Goal: Task Accomplishment & Management: Complete application form

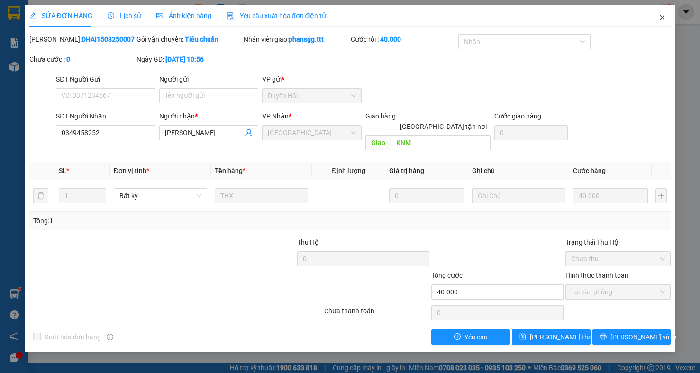
click at [666, 18] on icon "close" at bounding box center [663, 18] width 8 height 8
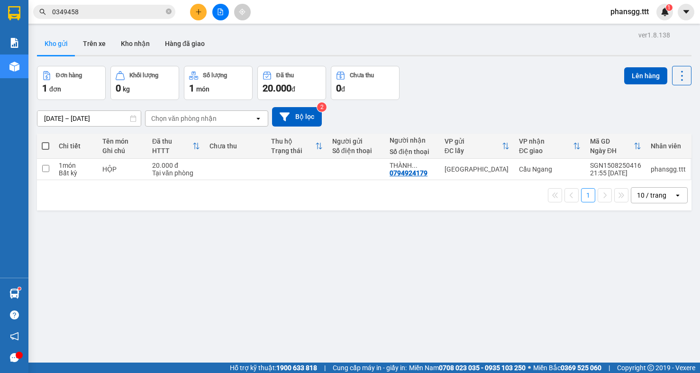
click at [101, 18] on span "0349458" at bounding box center [104, 12] width 142 height 14
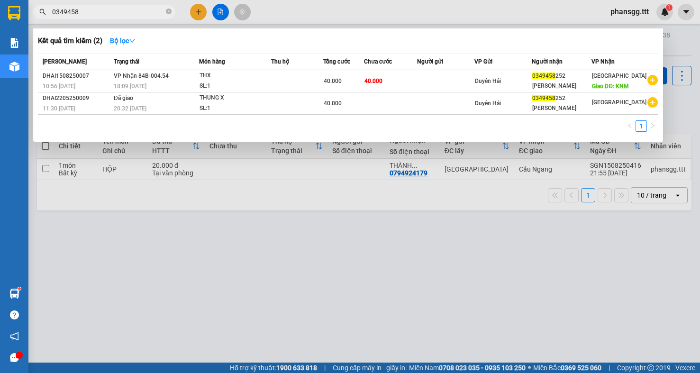
click at [101, 18] on span "0349458" at bounding box center [104, 12] width 142 height 14
click at [104, 11] on input "0349458" at bounding box center [108, 12] width 112 height 10
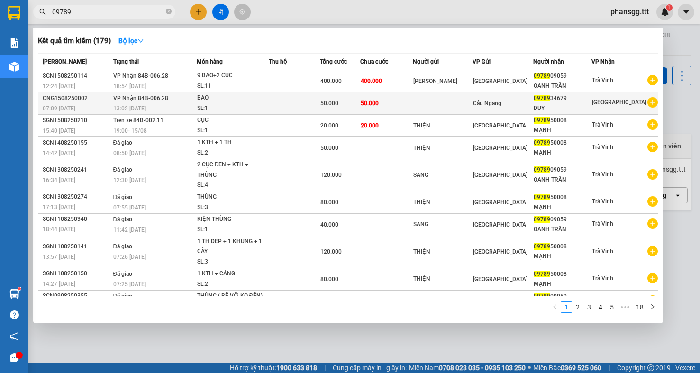
type input "09789"
click at [190, 98] on td "VP Nhận 84B-006.28 13:02 [DATE]" at bounding box center [154, 103] width 86 height 22
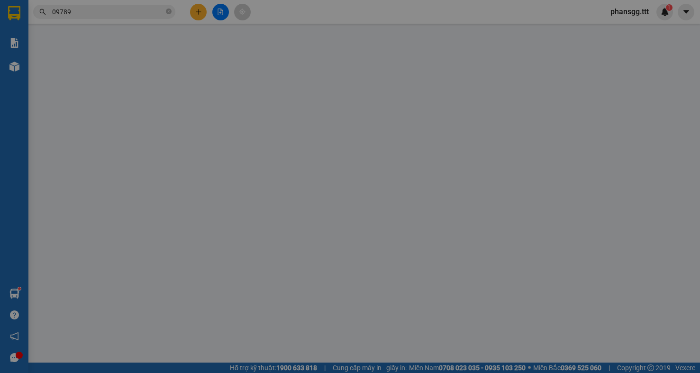
type input "0978934679"
type input "DUY"
type input "50.000"
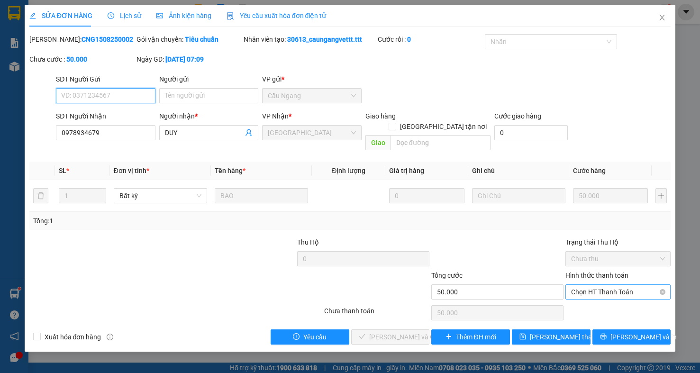
click at [625, 285] on span "Chọn HT Thanh Toán" at bounding box center [618, 292] width 94 height 14
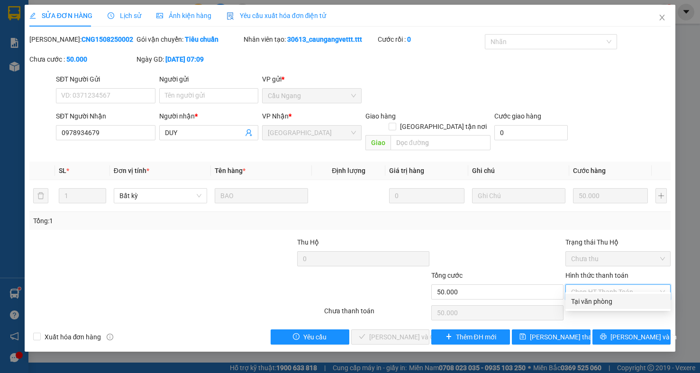
click at [617, 300] on div "Tại văn phòng" at bounding box center [618, 301] width 94 height 10
type input "0"
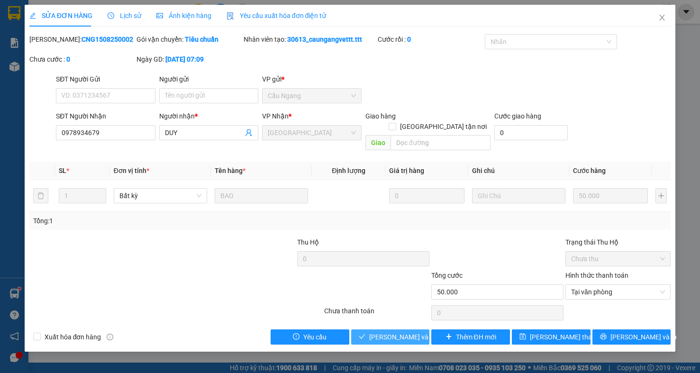
click at [385, 332] on span "[PERSON_NAME] và Giao hàng" at bounding box center [414, 337] width 91 height 10
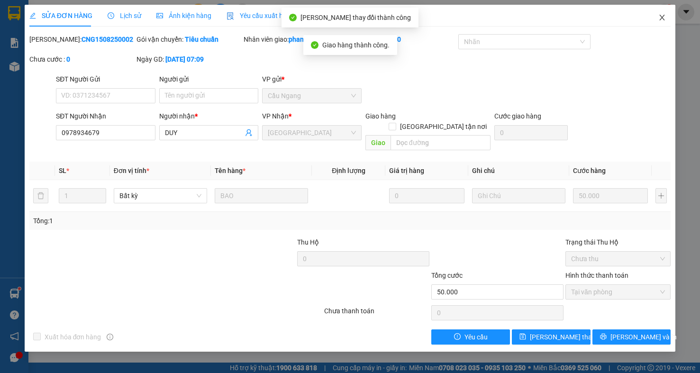
click at [661, 18] on icon "close" at bounding box center [663, 18] width 8 height 8
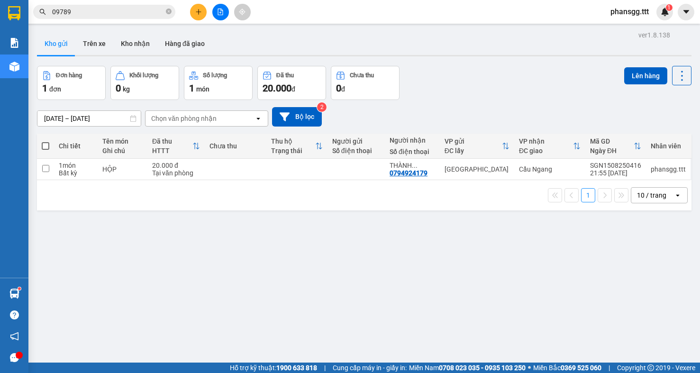
click at [165, 12] on span "09789" at bounding box center [104, 12] width 142 height 14
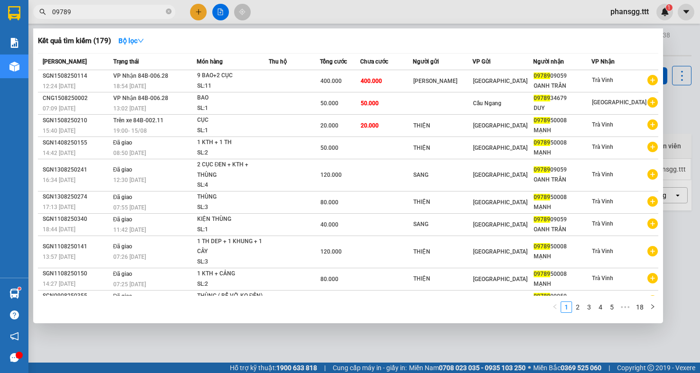
click at [142, 12] on input "09789" at bounding box center [108, 12] width 112 height 10
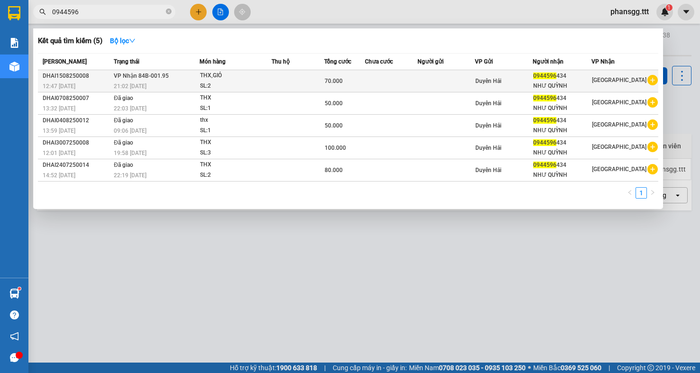
type input "0944596"
click at [208, 78] on div "THX,GIỎ" at bounding box center [235, 76] width 71 height 10
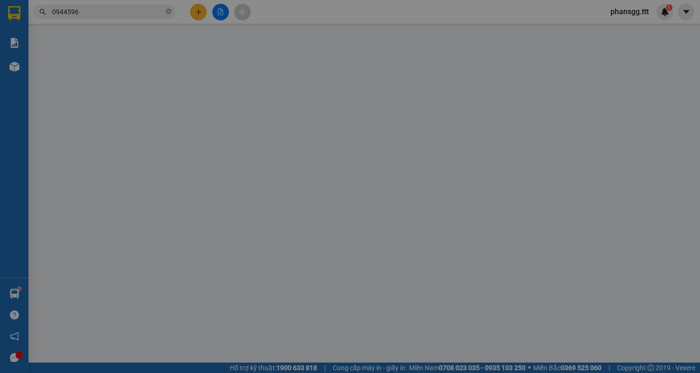
type input "0944596434"
type input "NHƯ QUỲNH"
type input "70.000"
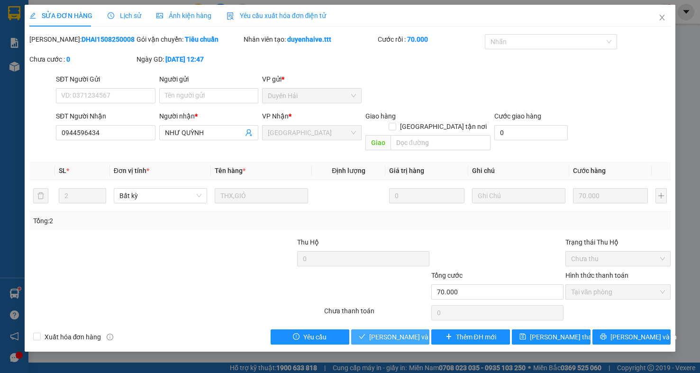
click at [370, 330] on button "[PERSON_NAME] và Giao hàng" at bounding box center [390, 337] width 79 height 15
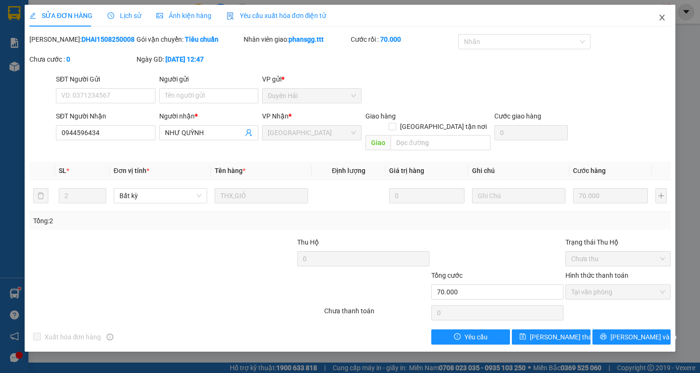
click at [660, 15] on icon "close" at bounding box center [663, 18] width 8 height 8
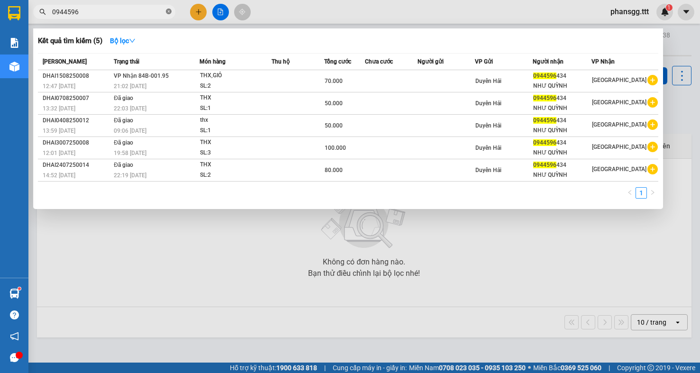
click at [169, 14] on icon "close-circle" at bounding box center [169, 12] width 6 height 6
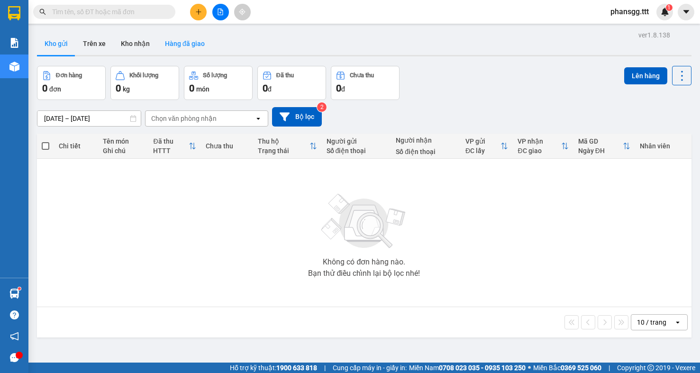
click at [175, 41] on button "Hàng đã giao" at bounding box center [184, 43] width 55 height 23
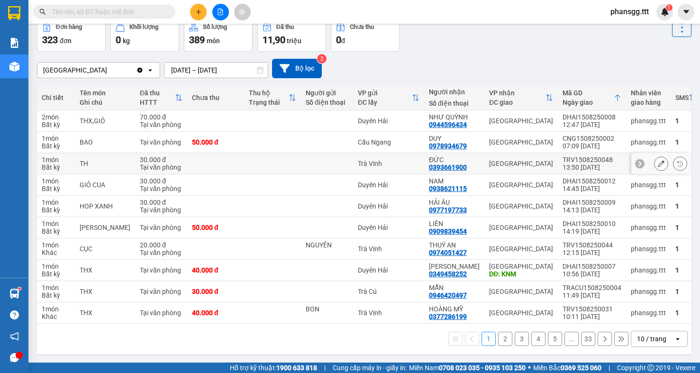
scroll to position [56, 0]
click at [498, 340] on button "2" at bounding box center [505, 339] width 14 height 14
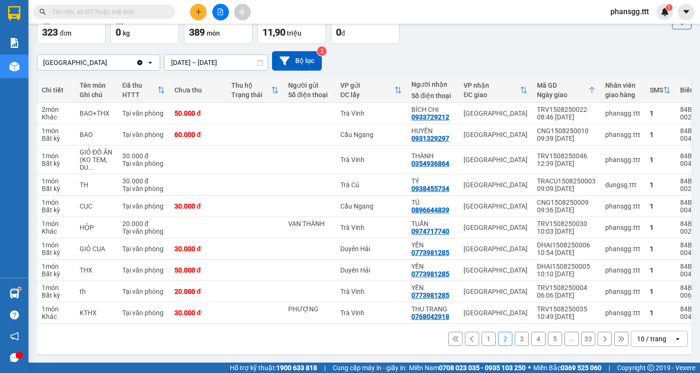
click at [518, 346] on button "3" at bounding box center [522, 339] width 14 height 14
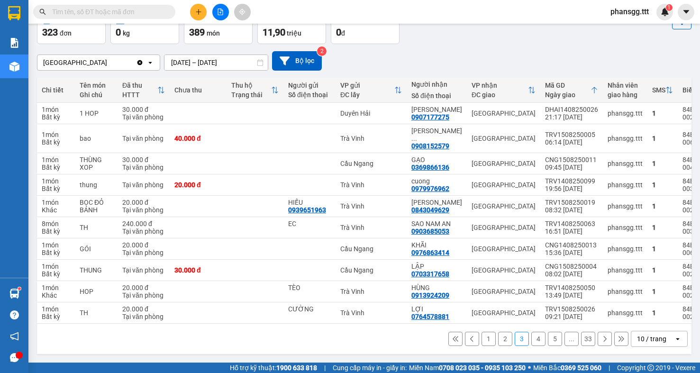
click at [532, 341] on button "4" at bounding box center [539, 339] width 14 height 14
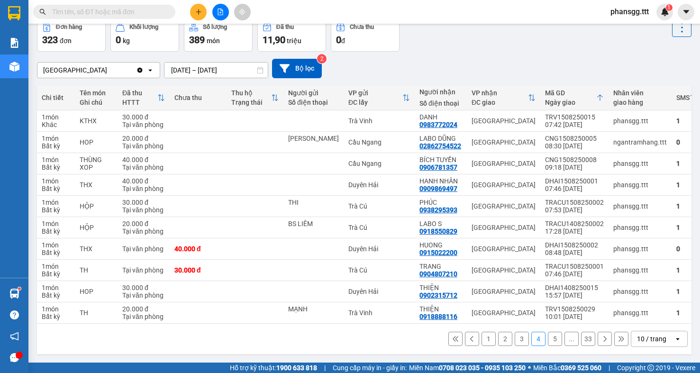
click at [548, 341] on button "5" at bounding box center [555, 339] width 14 height 14
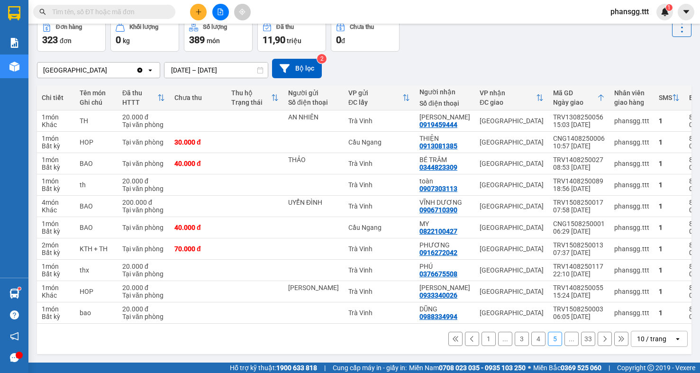
click at [581, 340] on button "33" at bounding box center [588, 339] width 14 height 14
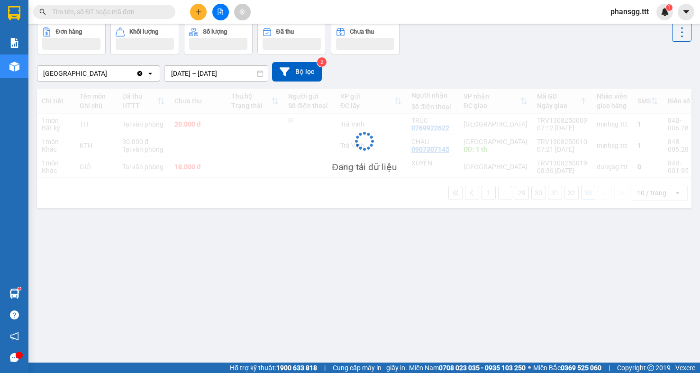
scroll to position [44, 0]
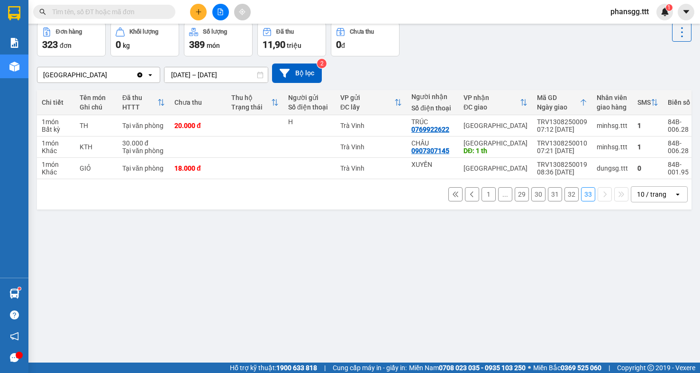
click at [515, 202] on button "29" at bounding box center [522, 194] width 14 height 14
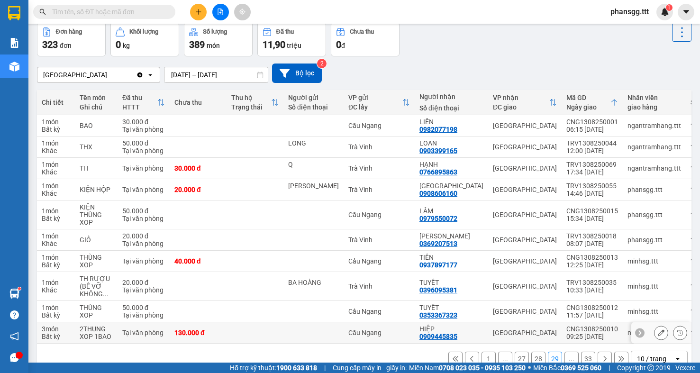
scroll to position [72, 0]
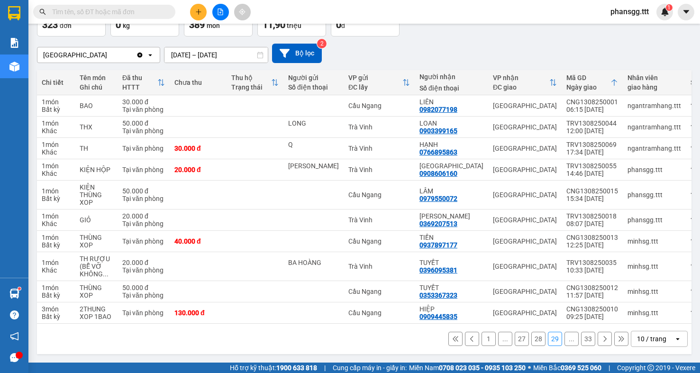
click at [515, 336] on button "27" at bounding box center [522, 339] width 14 height 14
click at [515, 336] on button "25" at bounding box center [522, 339] width 14 height 14
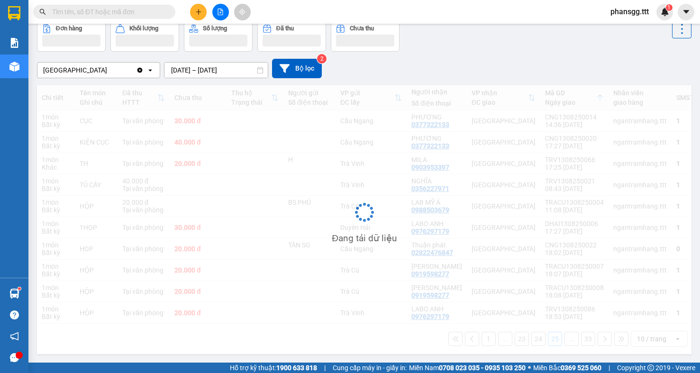
scroll to position [56, 0]
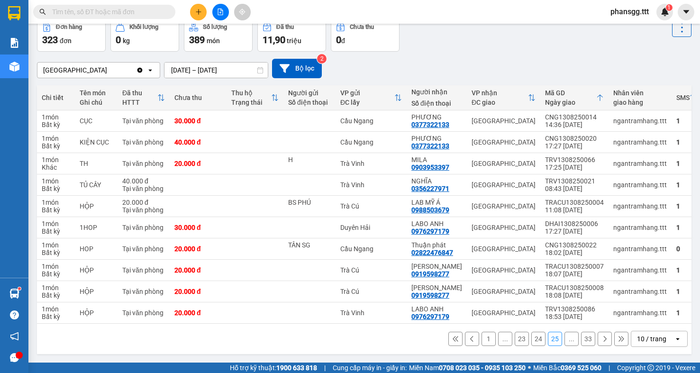
click at [516, 335] on button "23" at bounding box center [522, 339] width 14 height 14
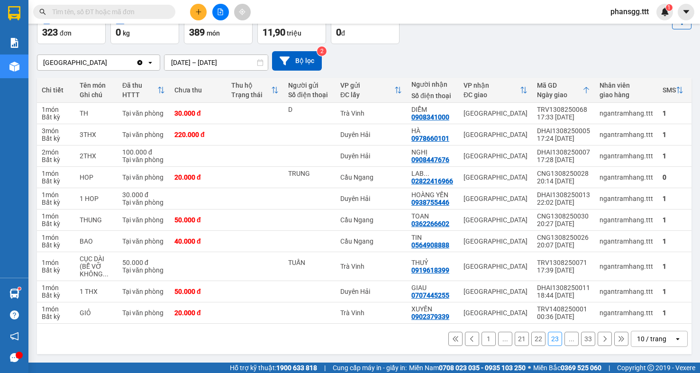
scroll to position [64, 0]
click at [515, 338] on button "21" at bounding box center [522, 339] width 14 height 14
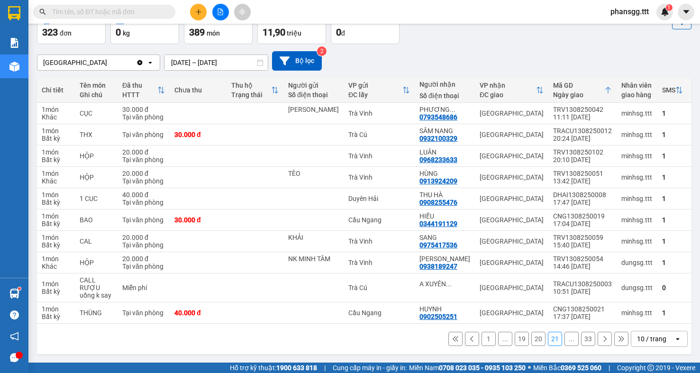
click at [515, 338] on button "19" at bounding box center [522, 339] width 14 height 14
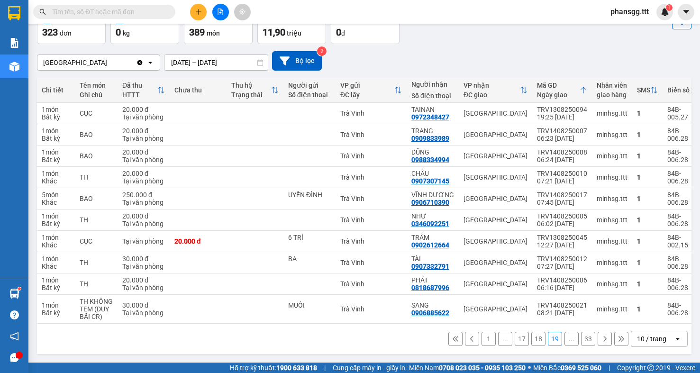
click at [515, 338] on button "17" at bounding box center [522, 339] width 14 height 14
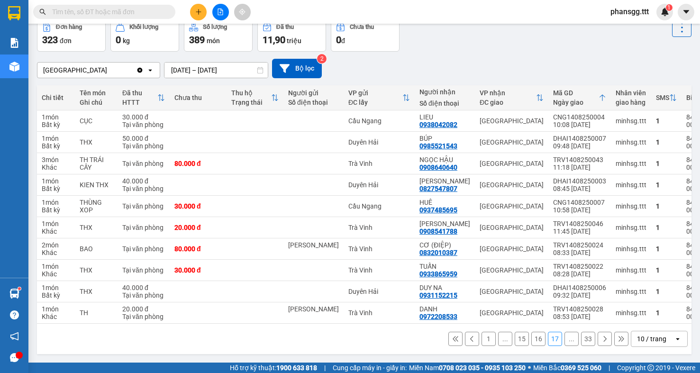
click at [515, 338] on button "15" at bounding box center [522, 339] width 14 height 14
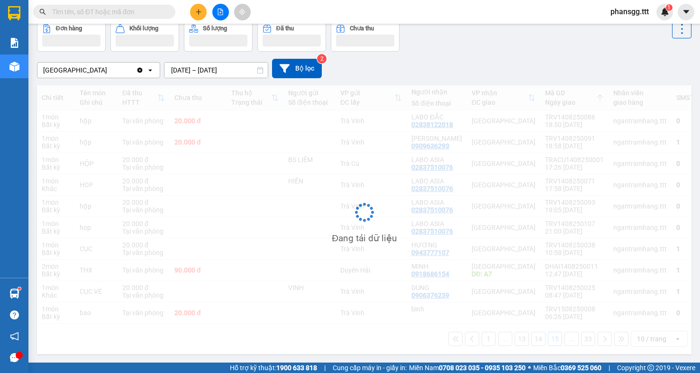
click at [515, 338] on div "Đang tải dữ liệu" at bounding box center [364, 219] width 655 height 269
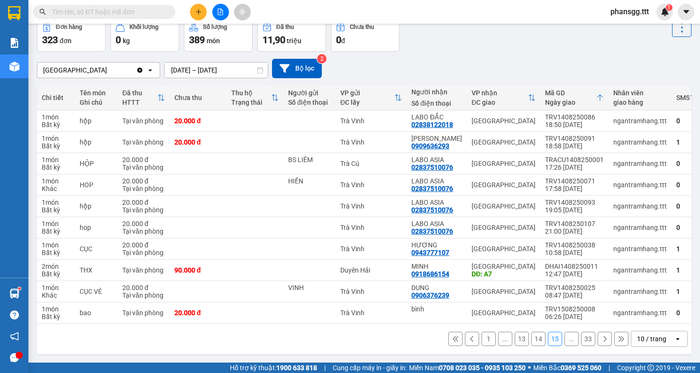
click at [515, 338] on button "13" at bounding box center [522, 339] width 14 height 14
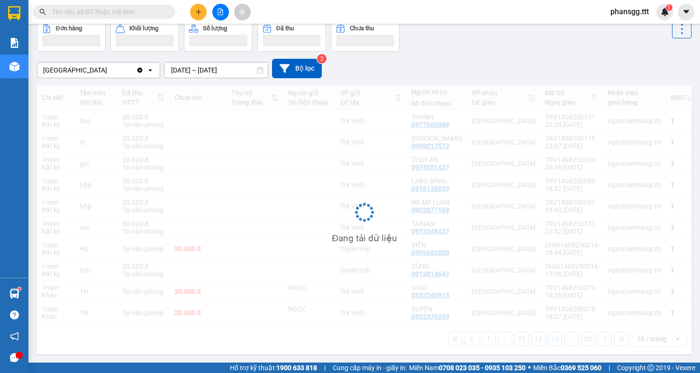
click at [515, 338] on button "11" at bounding box center [522, 339] width 14 height 14
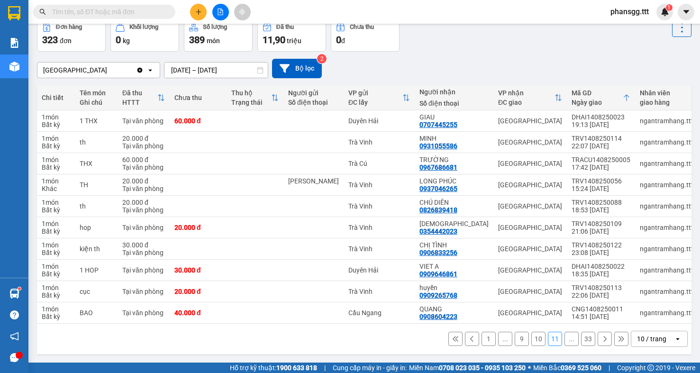
click at [565, 344] on button "..." at bounding box center [572, 339] width 14 height 14
click at [581, 345] on button "33" at bounding box center [588, 339] width 14 height 14
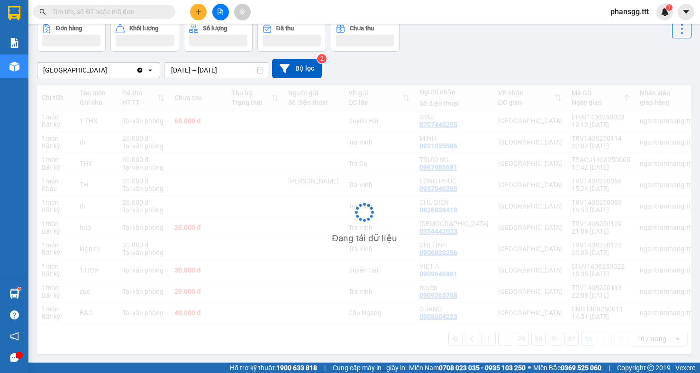
scroll to position [44, 0]
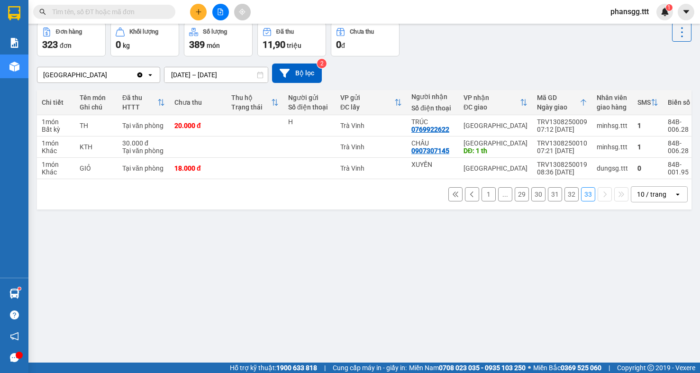
click at [647, 199] on div "10 / trang" at bounding box center [651, 194] width 29 height 9
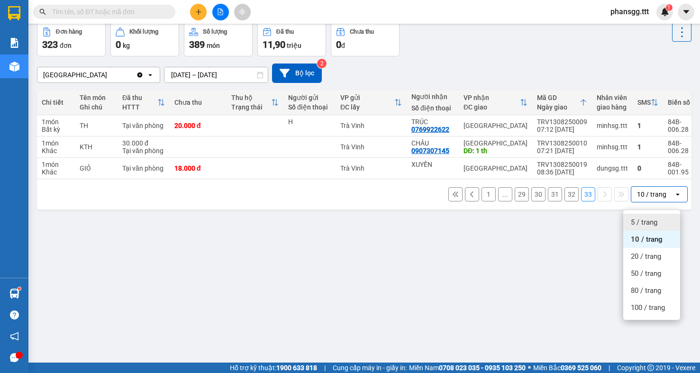
click at [642, 226] on span "5 / trang" at bounding box center [644, 222] width 27 height 9
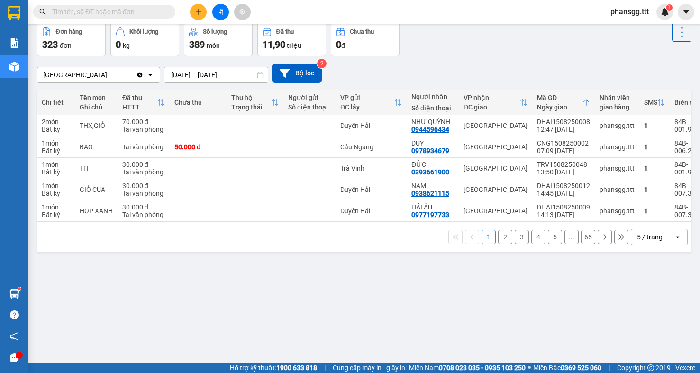
click at [502, 244] on button "2" at bounding box center [505, 237] width 14 height 14
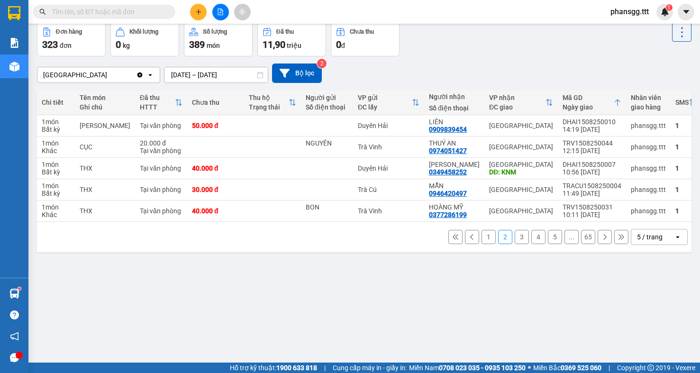
click at [515, 244] on button "3" at bounding box center [522, 237] width 14 height 14
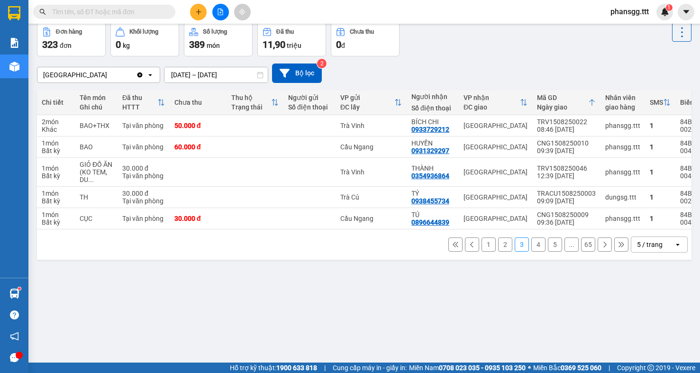
click at [532, 252] on button "4" at bounding box center [539, 245] width 14 height 14
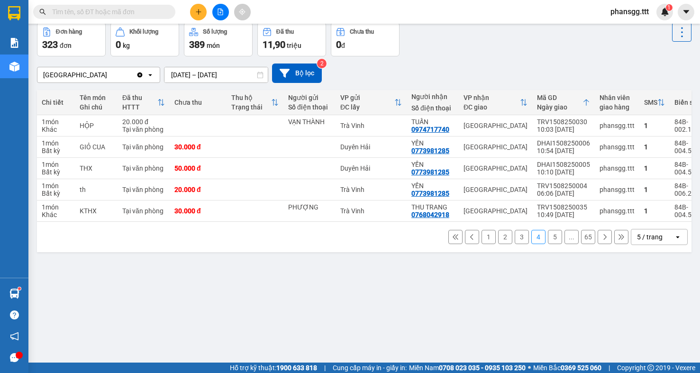
click at [548, 244] on button "5" at bounding box center [555, 237] width 14 height 14
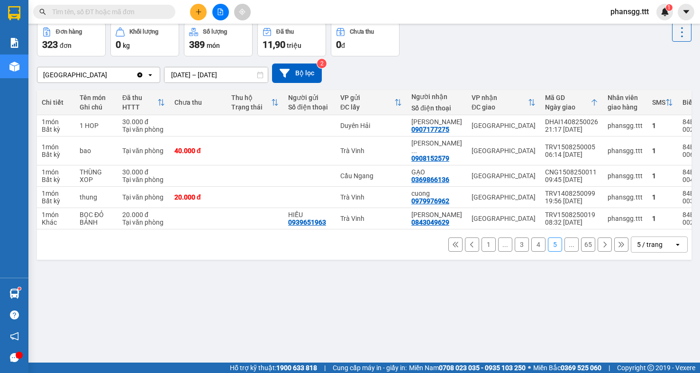
click at [581, 240] on button "65" at bounding box center [588, 245] width 14 height 14
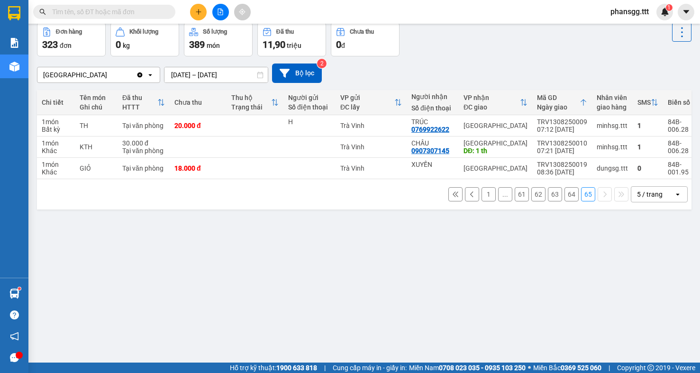
click at [566, 198] on button "64" at bounding box center [572, 194] width 14 height 14
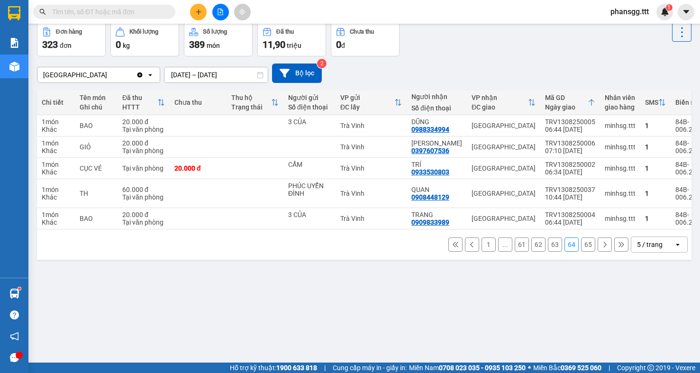
click at [548, 251] on button "63" at bounding box center [555, 245] width 14 height 14
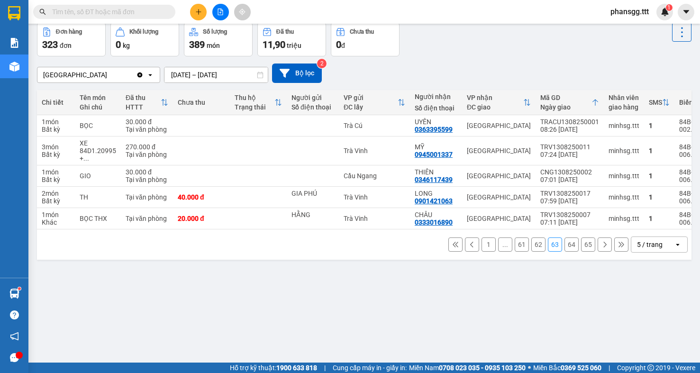
click at [255, 311] on div "ver 1.8.138 Kho gửi Trên xe Kho nhận Hàng đã giao Đơn hàng 323 đơn Khối lượng 0…" at bounding box center [364, 171] width 662 height 373
click at [246, 310] on div "ver 1.8.138 Kho gửi Trên xe Kho nhận Hàng đã giao Đơn hàng 323 đơn Khối lượng 0…" at bounding box center [364, 171] width 662 height 373
click at [198, 14] on icon "plus" at bounding box center [198, 12] width 7 height 7
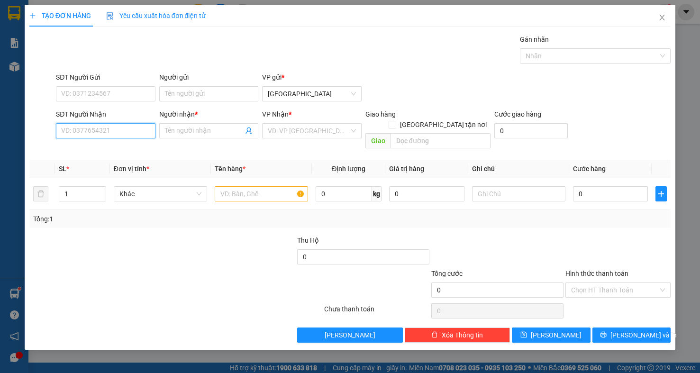
click at [84, 135] on input "SĐT Người Nhận" at bounding box center [106, 130] width 100 height 15
click at [103, 131] on input "SĐT Người Nhận" at bounding box center [106, 130] width 100 height 15
click at [122, 156] on div "0987835454 - CHI" at bounding box center [106, 150] width 100 height 15
type input "0987835454"
type input "CHI"
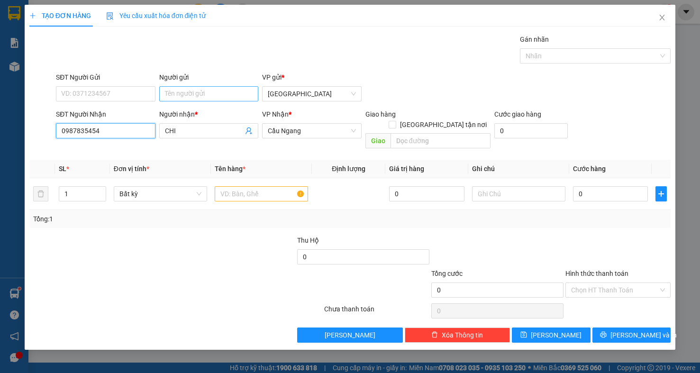
type input "0987835454"
click at [188, 95] on input "Người gửi" at bounding box center [209, 93] width 100 height 15
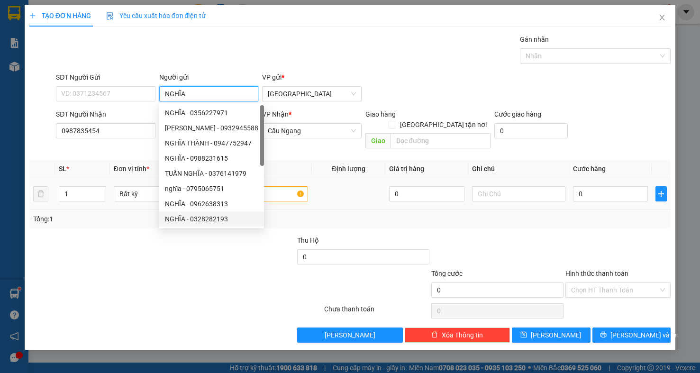
type input "NGHĨA"
click at [272, 186] on input "text" at bounding box center [261, 193] width 93 height 15
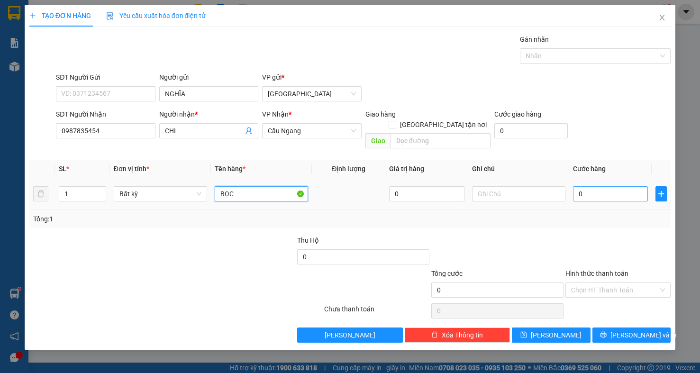
type input "BỌC"
click at [620, 186] on input "0" at bounding box center [610, 193] width 75 height 15
type input "3"
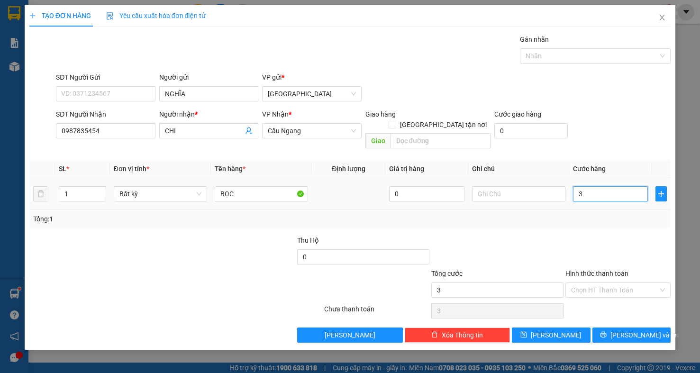
type input "30"
type input "30.000"
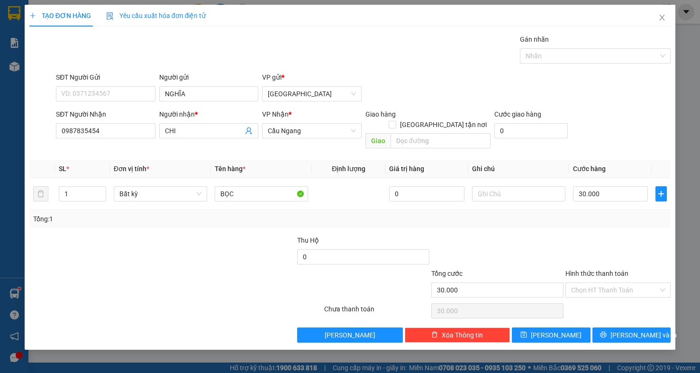
click at [615, 220] on div "Transit Pickup Surcharge Ids Transit Deliver Surcharge Ids Transit Deliver Surc…" at bounding box center [350, 188] width 642 height 309
click at [616, 283] on input "Hình thức thanh toán" at bounding box center [614, 290] width 87 height 14
click at [646, 250] on div at bounding box center [618, 251] width 107 height 33
click at [640, 284] on input "Hình thức thanh toán" at bounding box center [614, 290] width 87 height 14
click at [639, 297] on div "Tại văn phòng" at bounding box center [618, 299] width 94 height 10
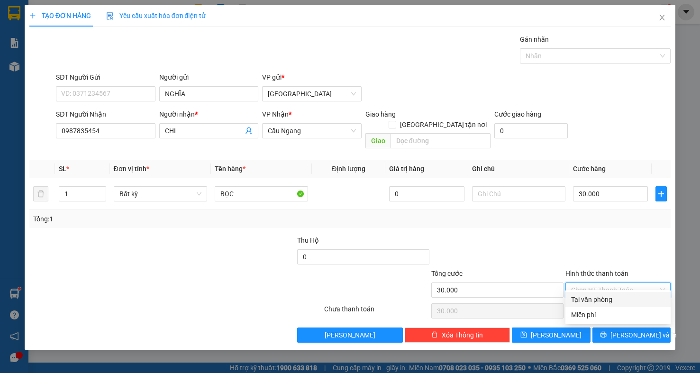
type input "0"
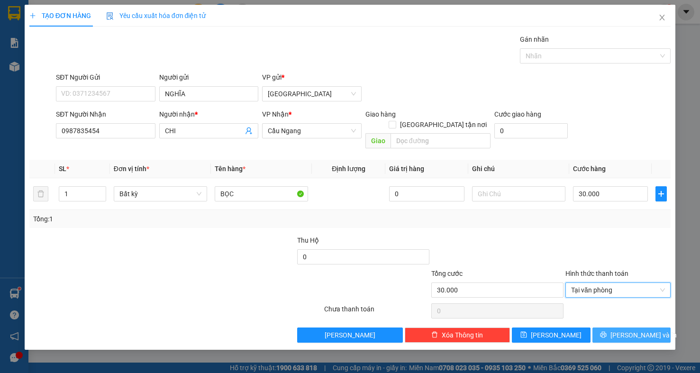
click at [644, 330] on span "[PERSON_NAME] và In" at bounding box center [644, 335] width 66 height 10
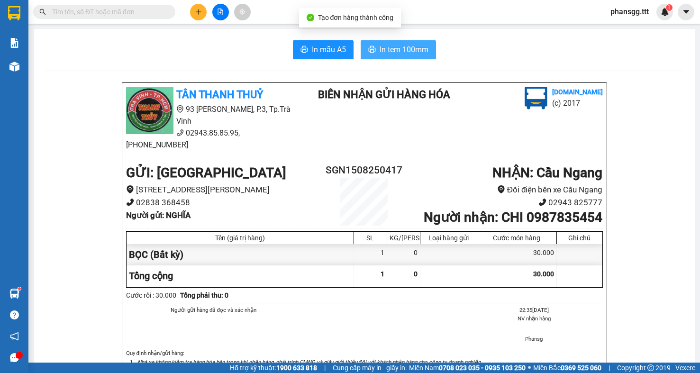
click at [380, 50] on span "In tem 100mm" at bounding box center [404, 50] width 49 height 12
